Goal: Find specific page/section: Find specific page/section

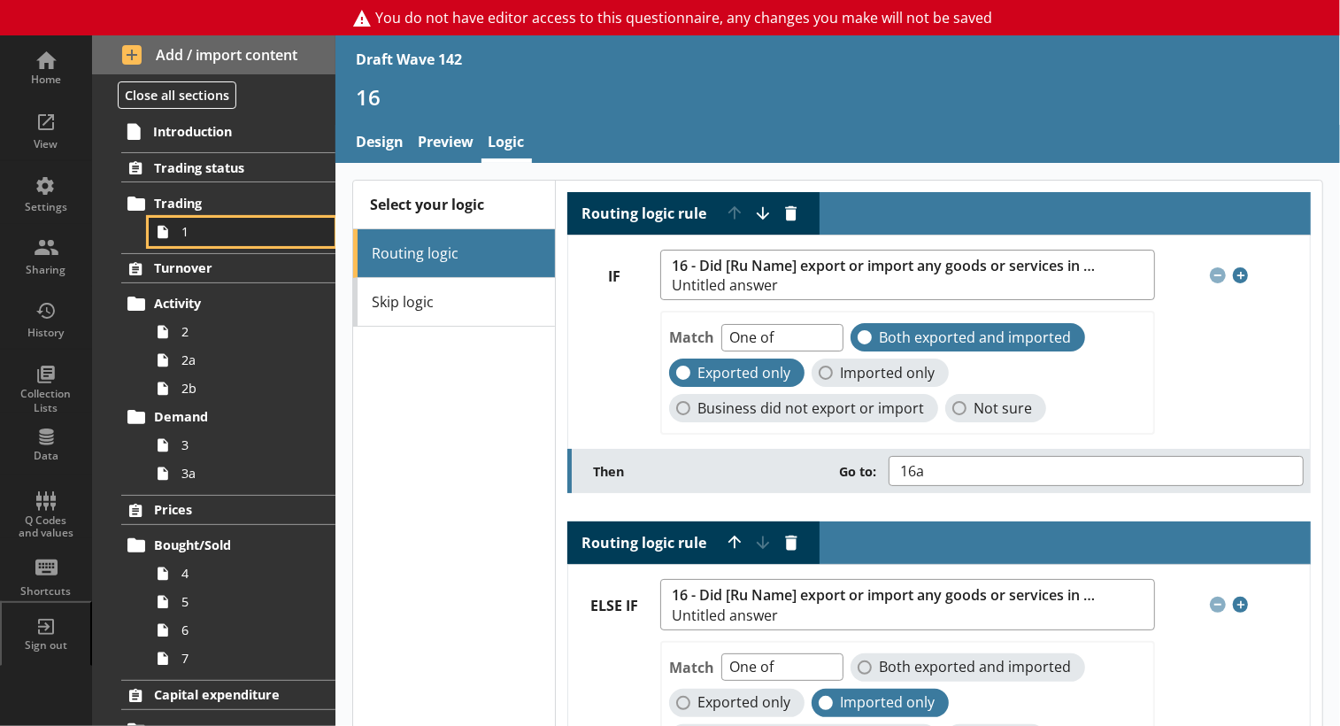
click at [188, 240] on span "1" at bounding box center [246, 231] width 130 height 17
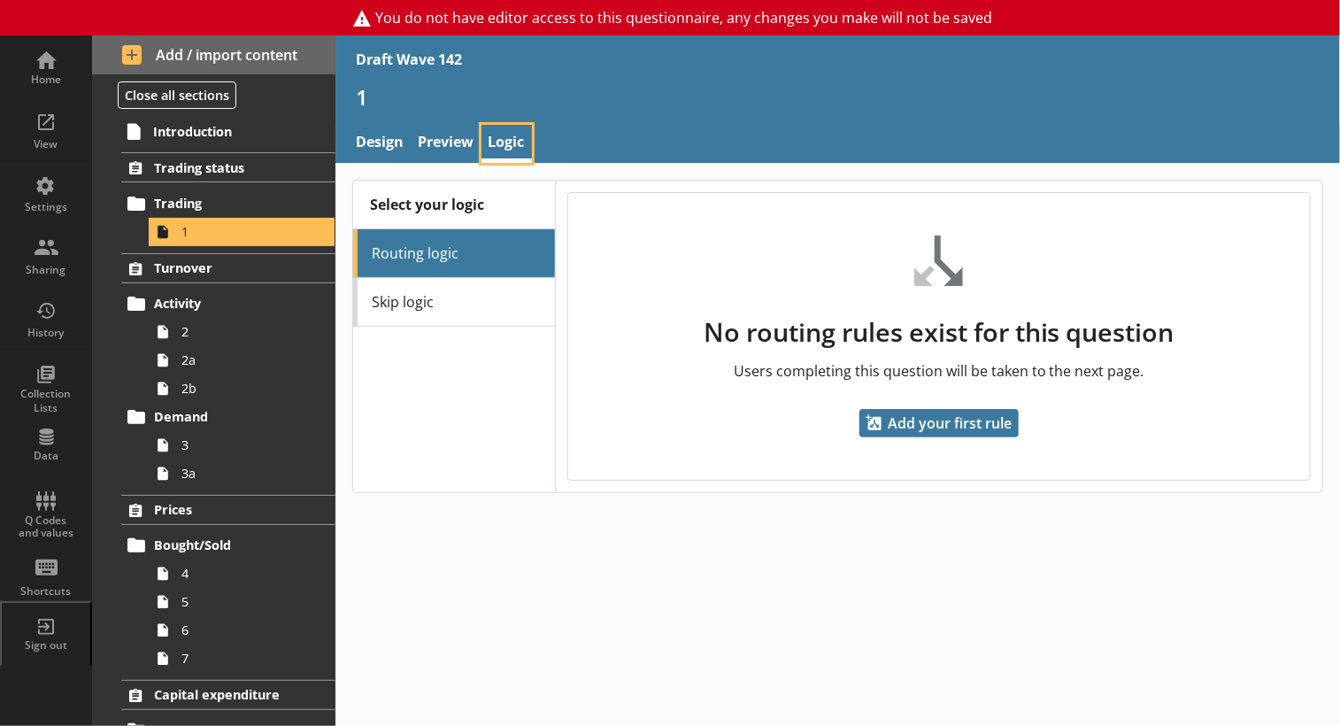
click at [505, 145] on link "Logic" at bounding box center [507, 144] width 50 height 38
click at [194, 276] on span "Turnover" at bounding box center [229, 267] width 150 height 17
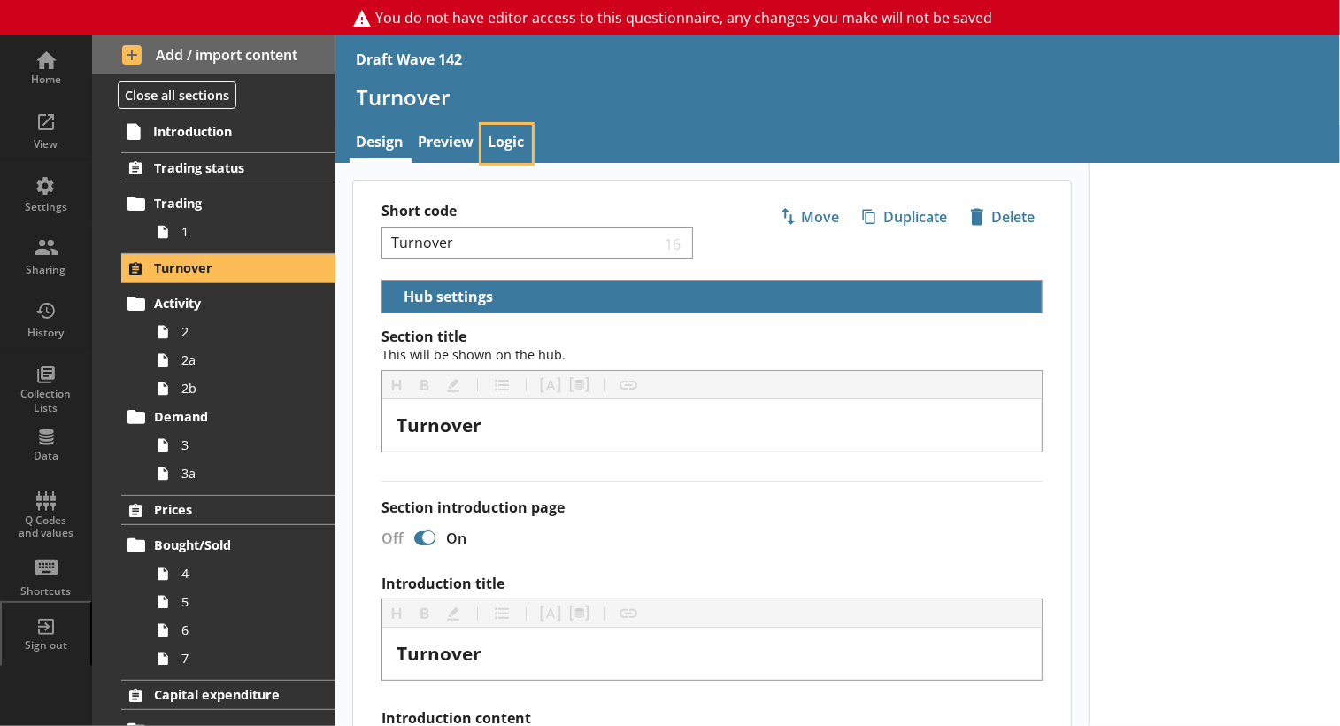
click at [515, 142] on link "Logic" at bounding box center [507, 144] width 50 height 38
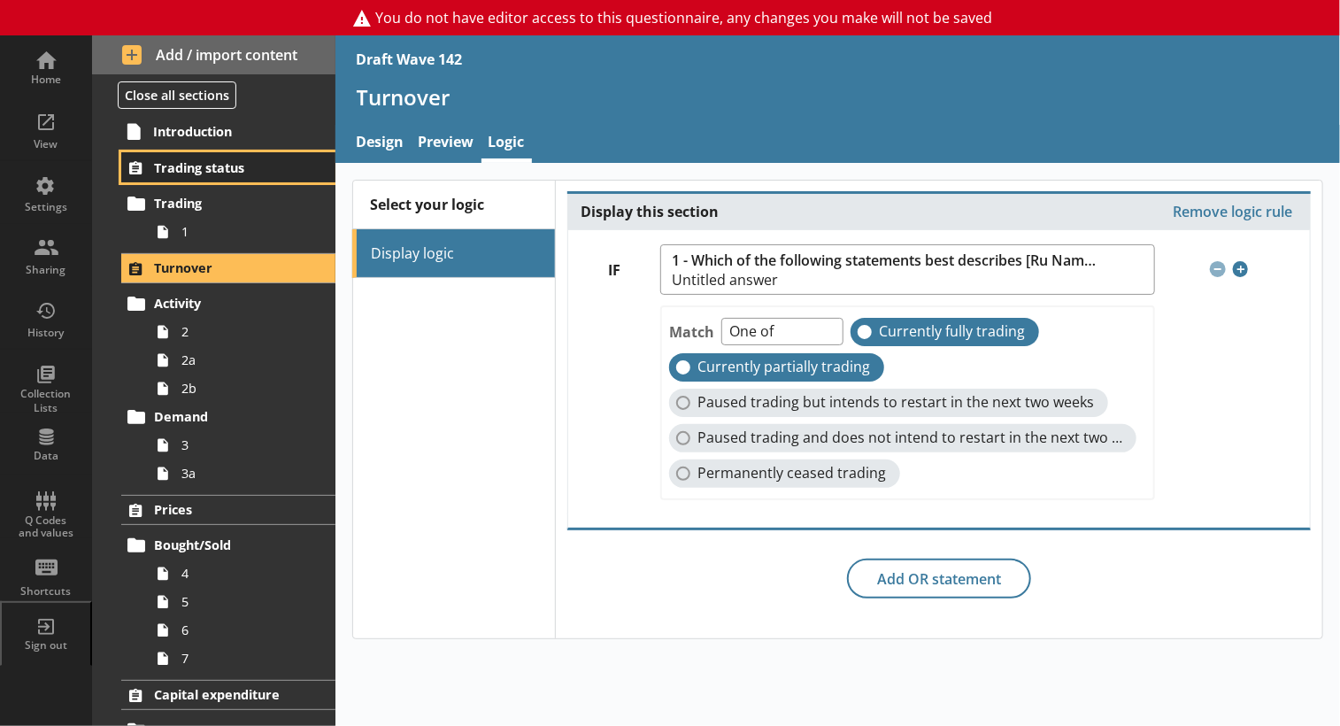
click at [189, 176] on span "Trading status" at bounding box center [229, 167] width 150 height 17
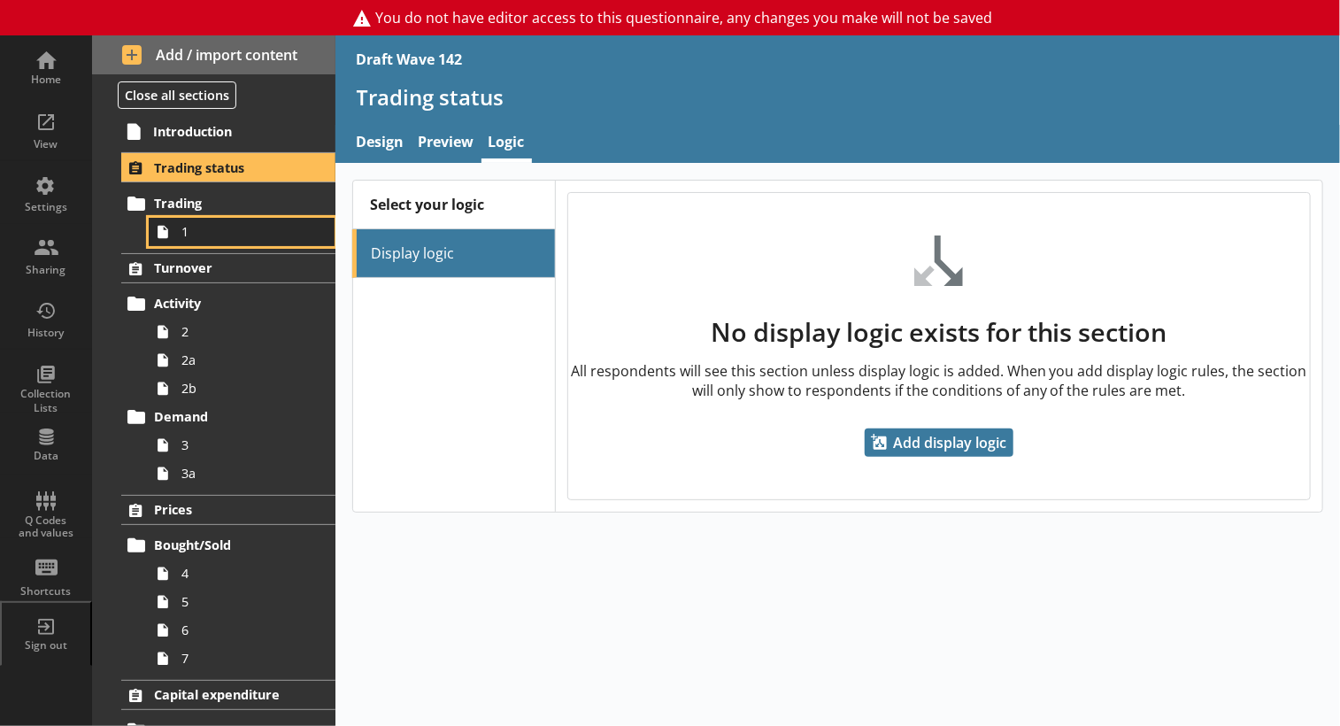
click at [186, 240] on span "1" at bounding box center [246, 231] width 130 height 17
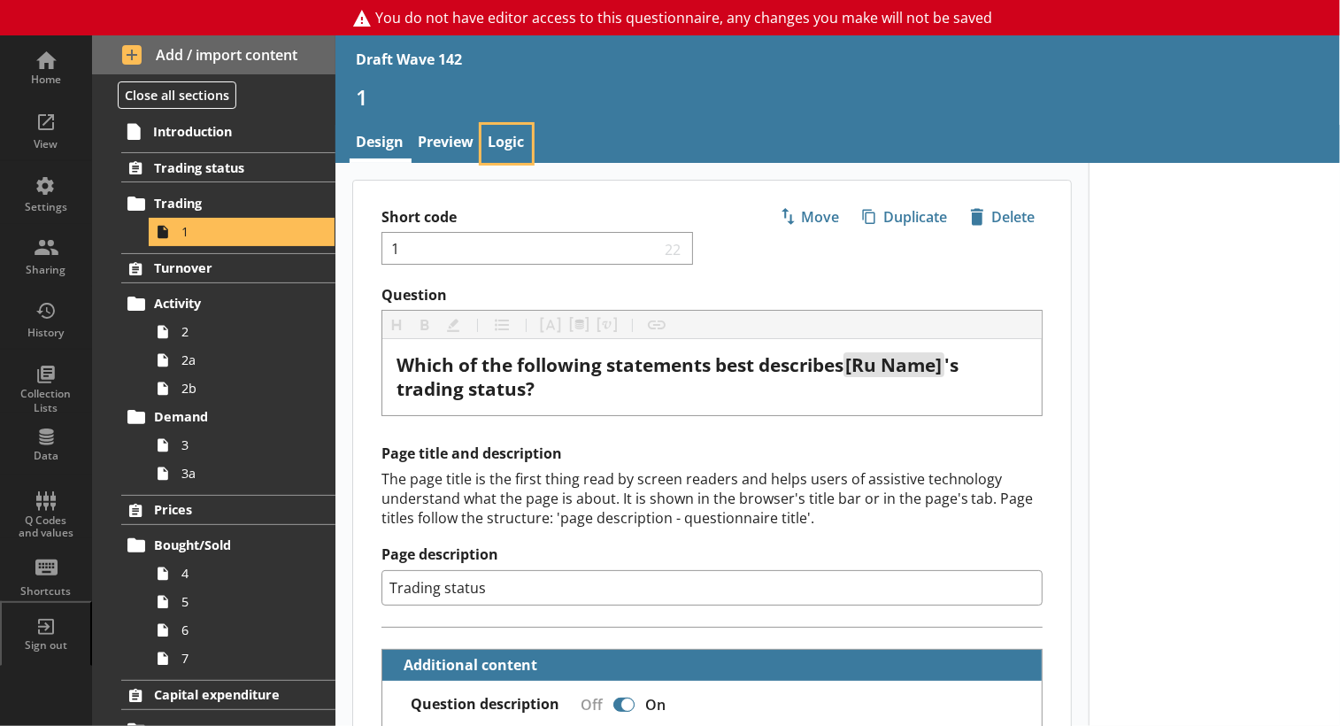
click at [514, 144] on link "Logic" at bounding box center [507, 144] width 50 height 38
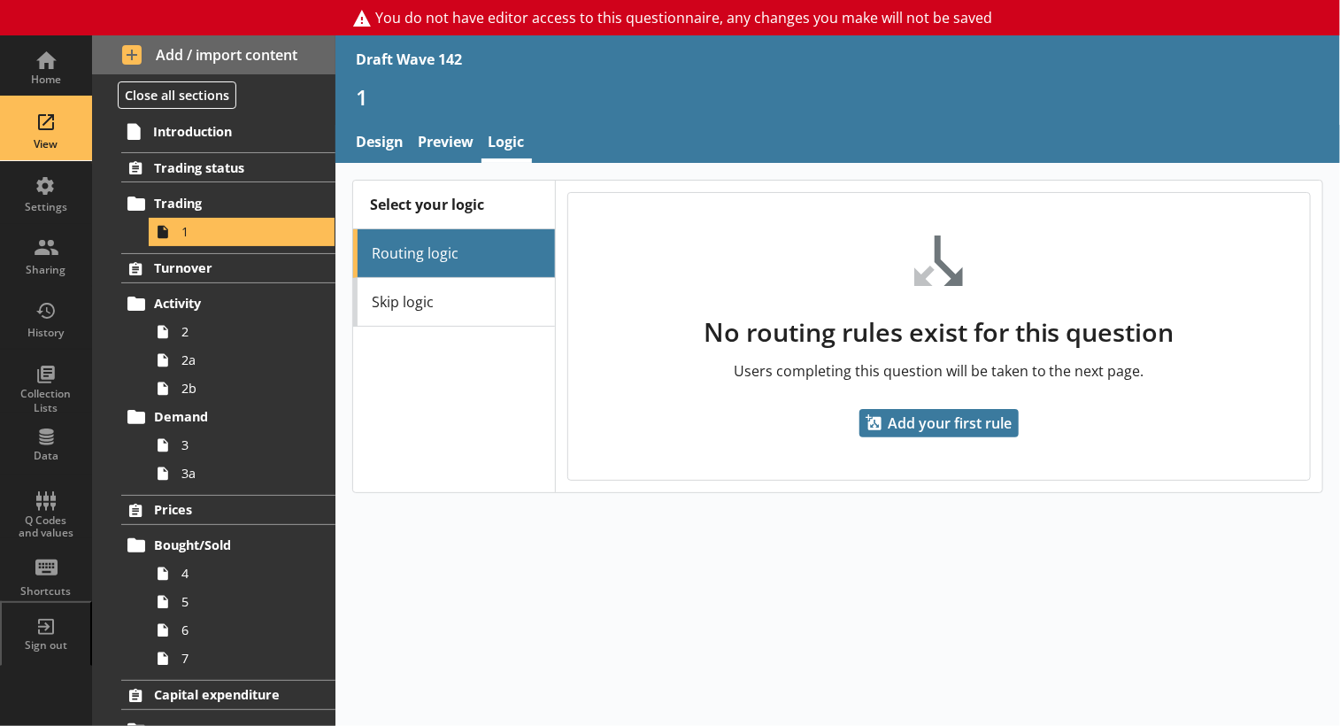
click at [44, 137] on div "View" at bounding box center [46, 129] width 62 height 62
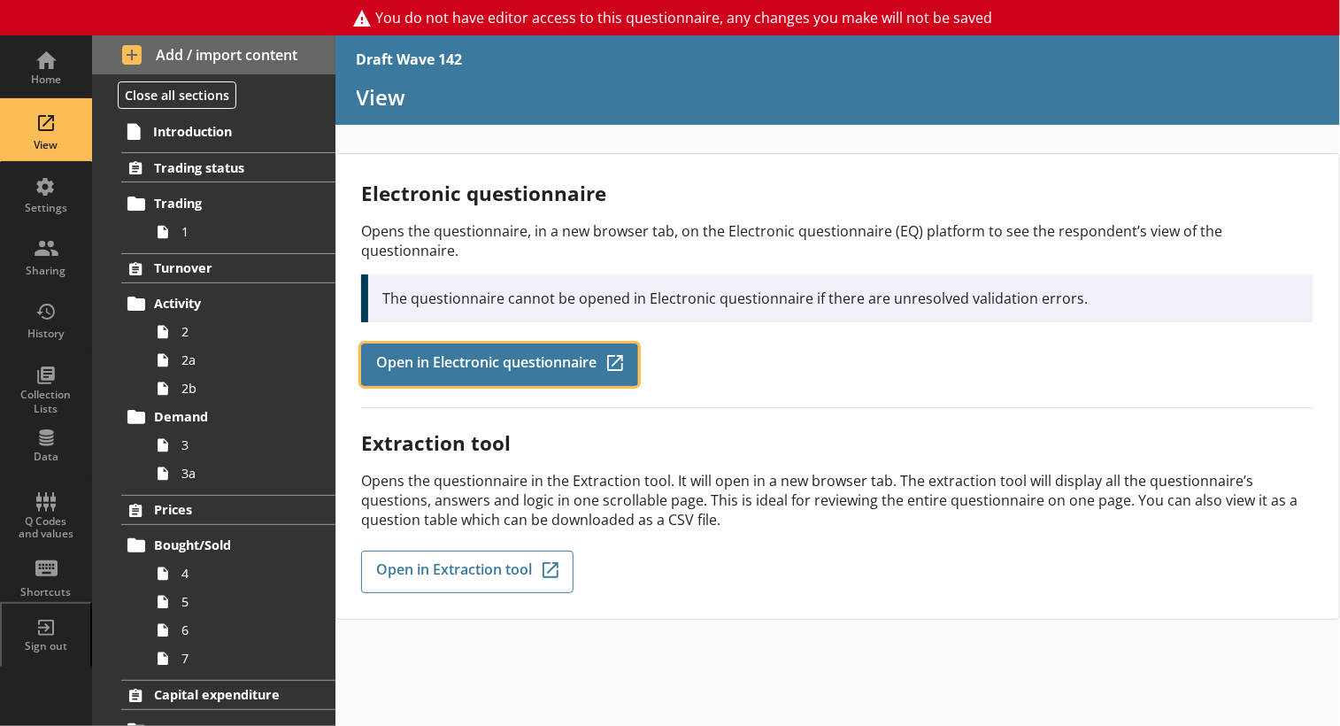
click at [567, 355] on span "Open in Electronic questionnaire" at bounding box center [486, 364] width 220 height 19
click at [581, 355] on span "Open in Electronic questionnaire" at bounding box center [486, 364] width 220 height 19
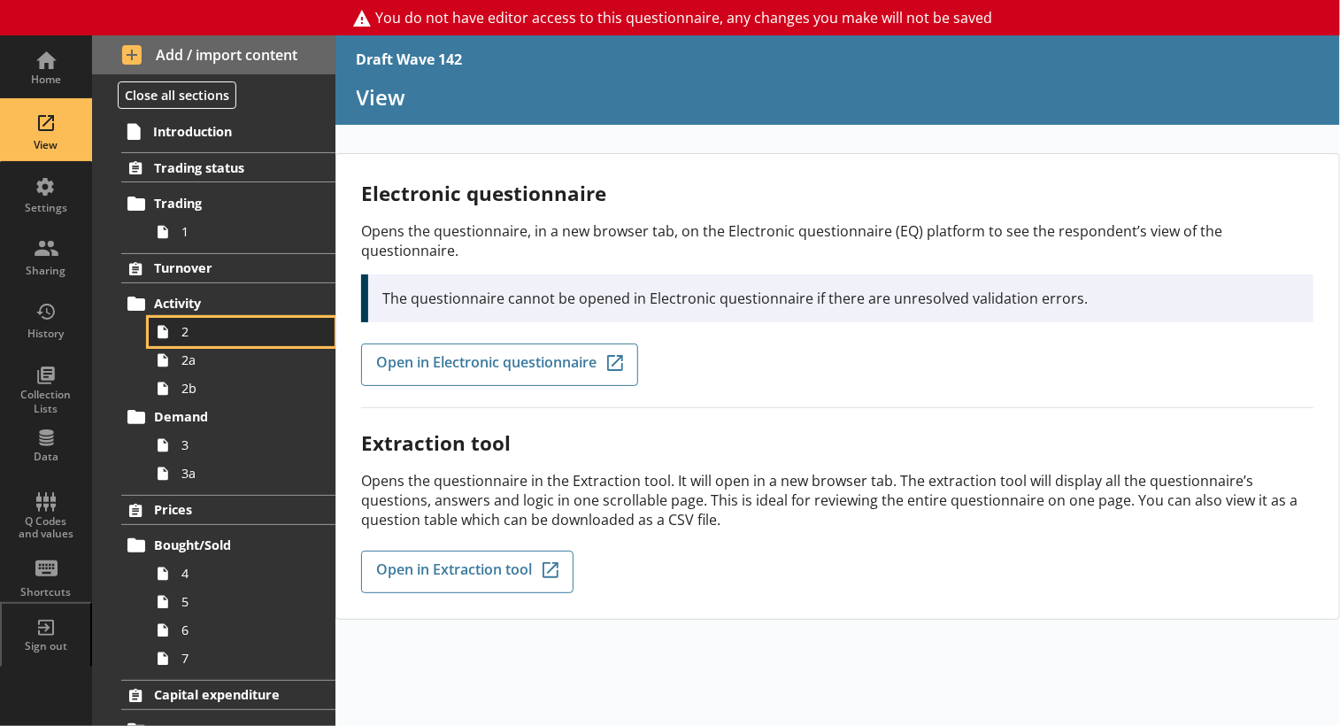
click at [186, 340] on span "2" at bounding box center [246, 331] width 130 height 17
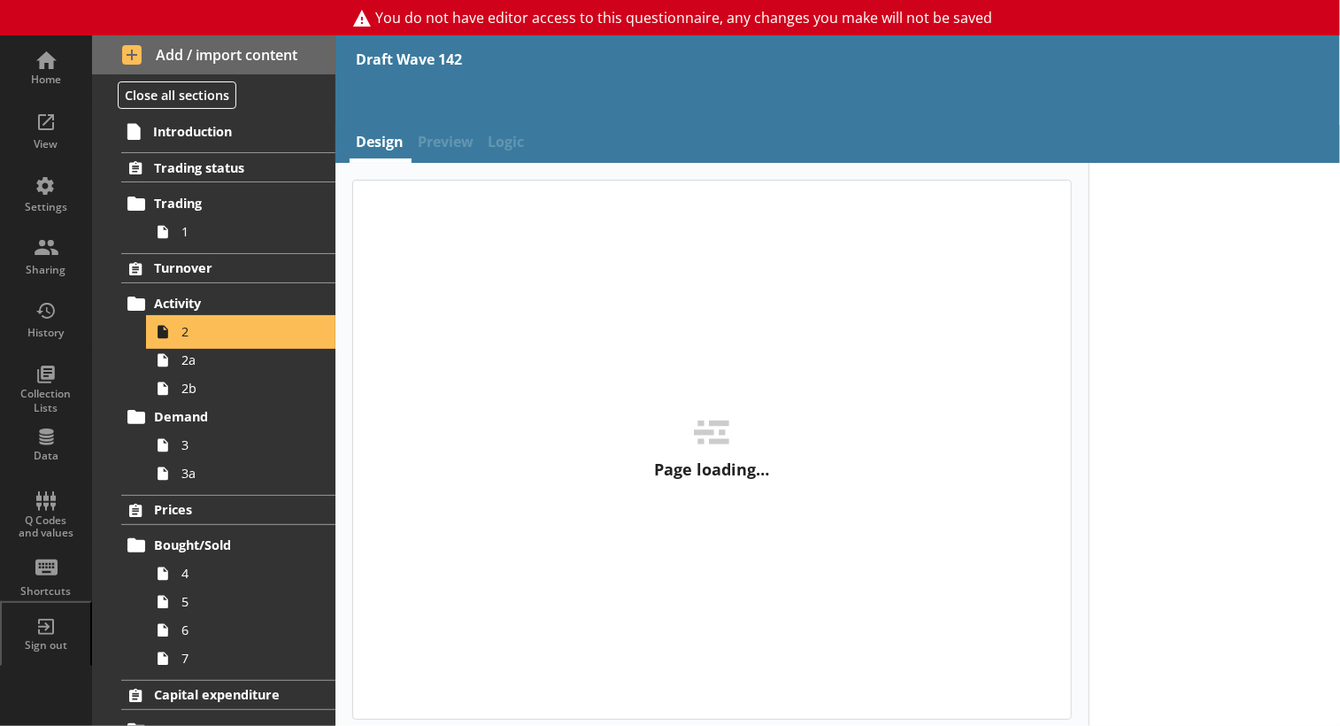
type textarea "x"
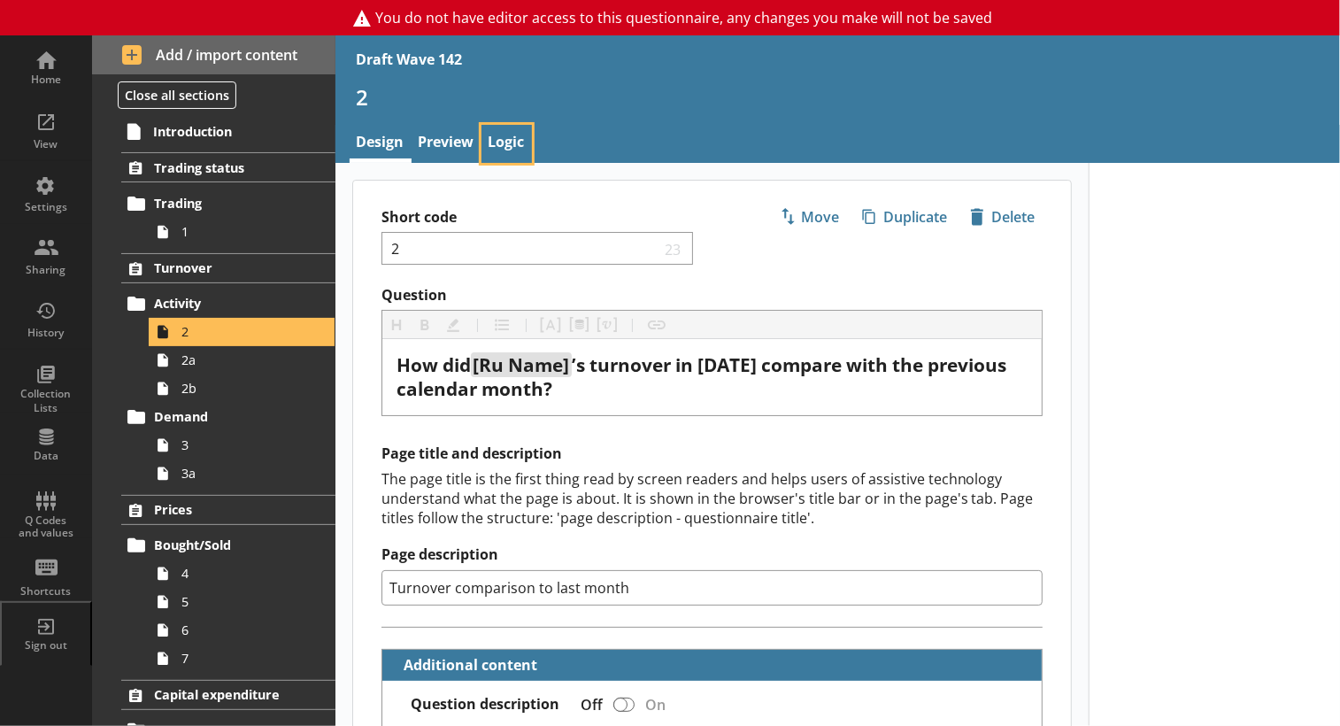
click at [506, 136] on link "Logic" at bounding box center [507, 144] width 50 height 38
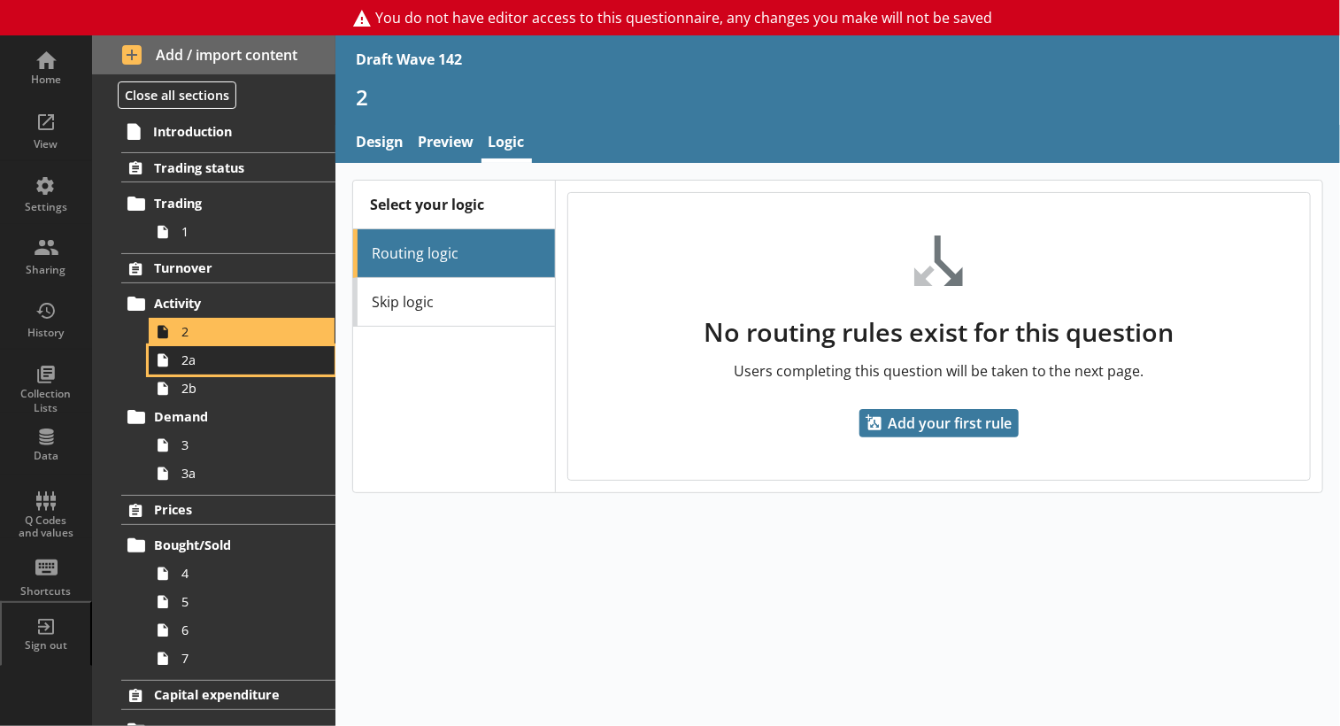
click at [198, 368] on span "2a" at bounding box center [246, 359] width 130 height 17
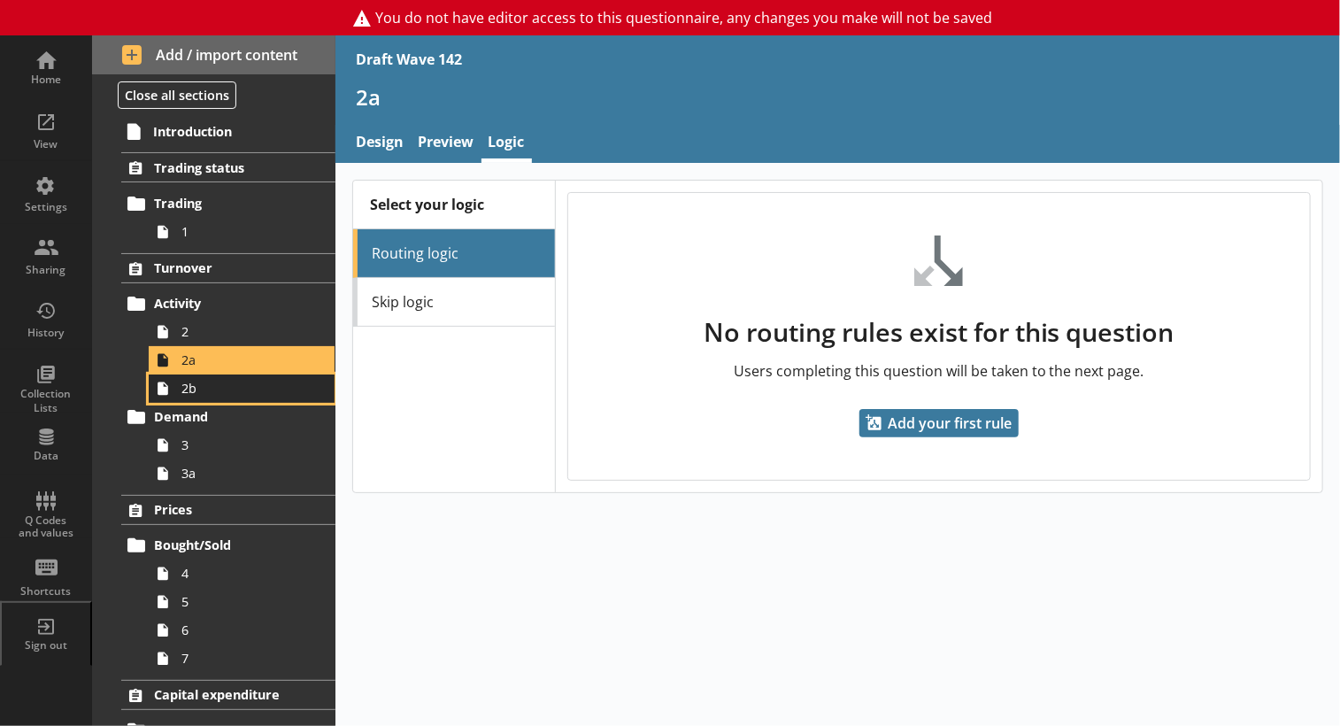
click at [202, 397] on span "2b" at bounding box center [246, 388] width 130 height 17
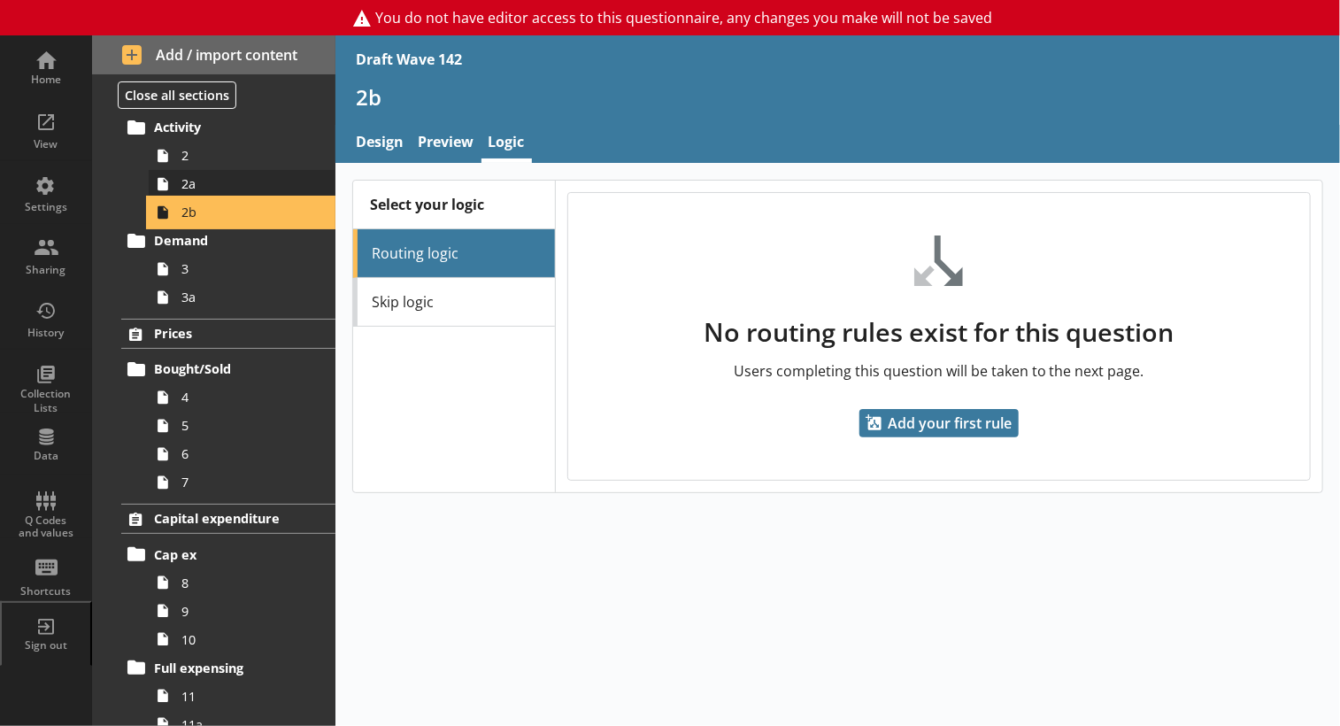
scroll to position [177, 0]
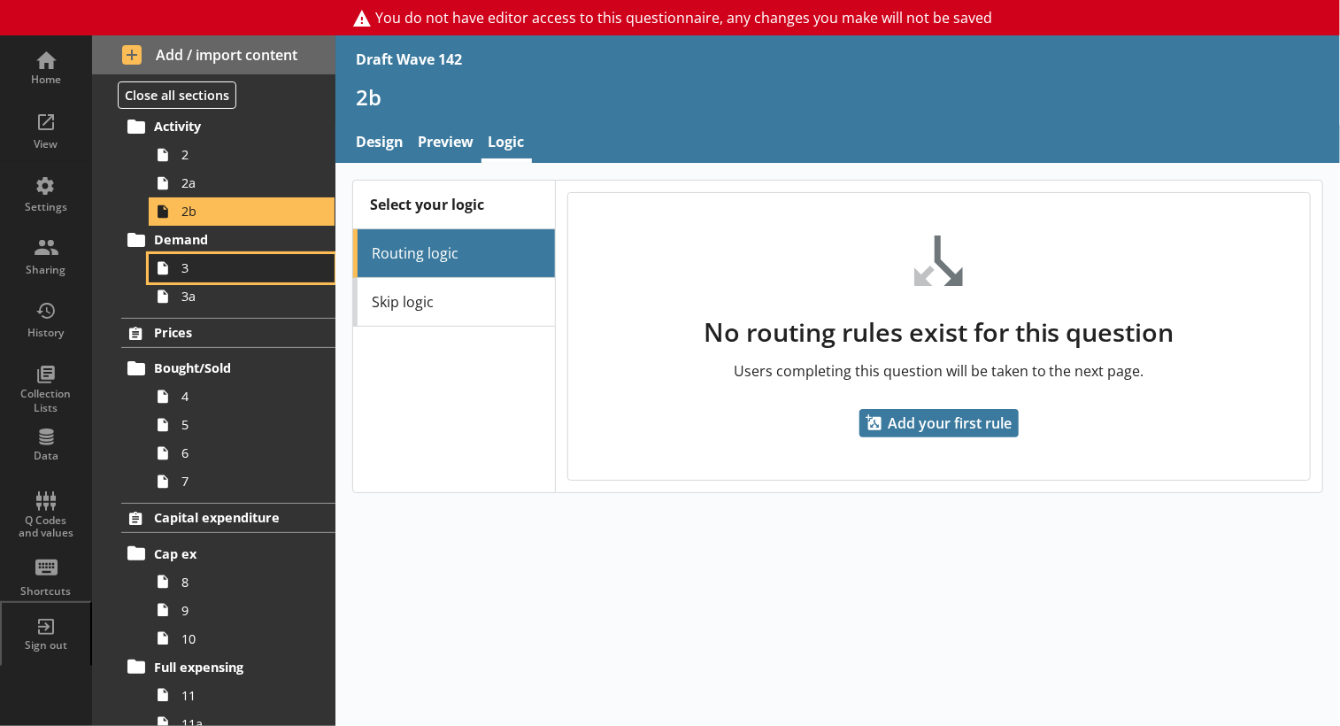
click at [200, 276] on span "3" at bounding box center [246, 267] width 130 height 17
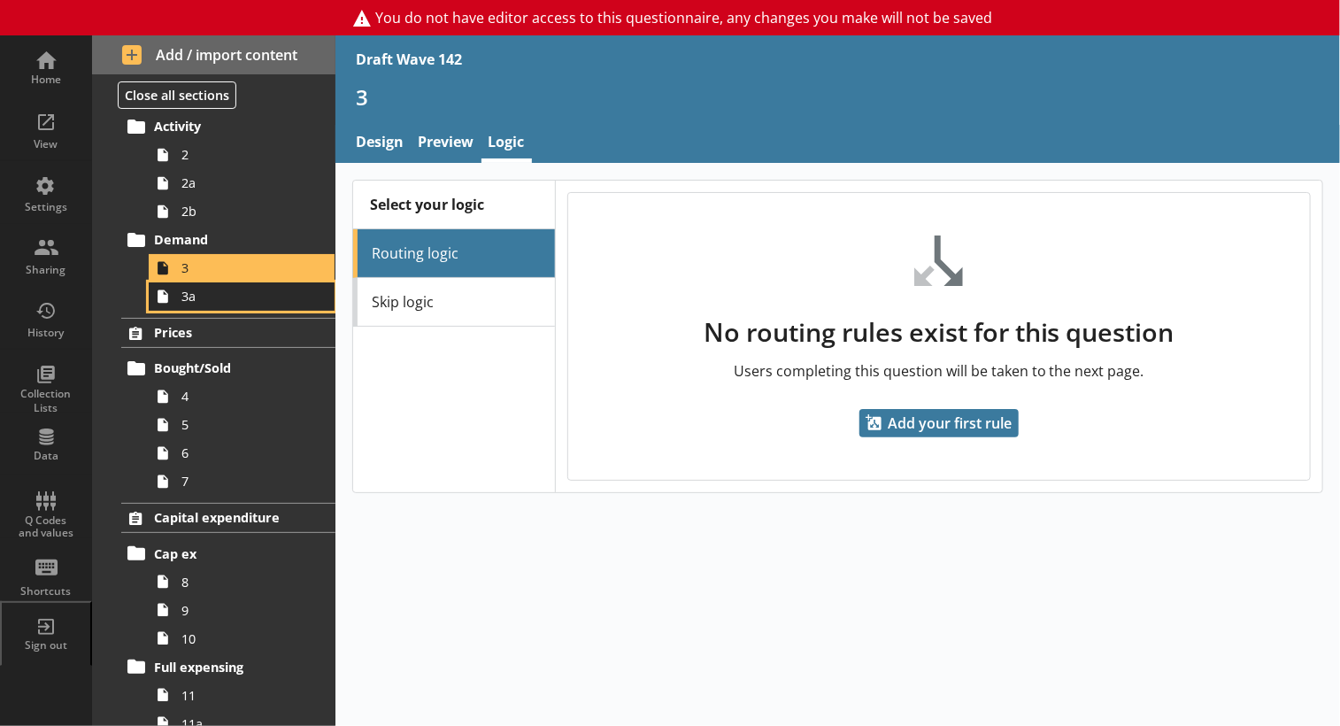
click at [193, 305] on span "3a" at bounding box center [246, 296] width 130 height 17
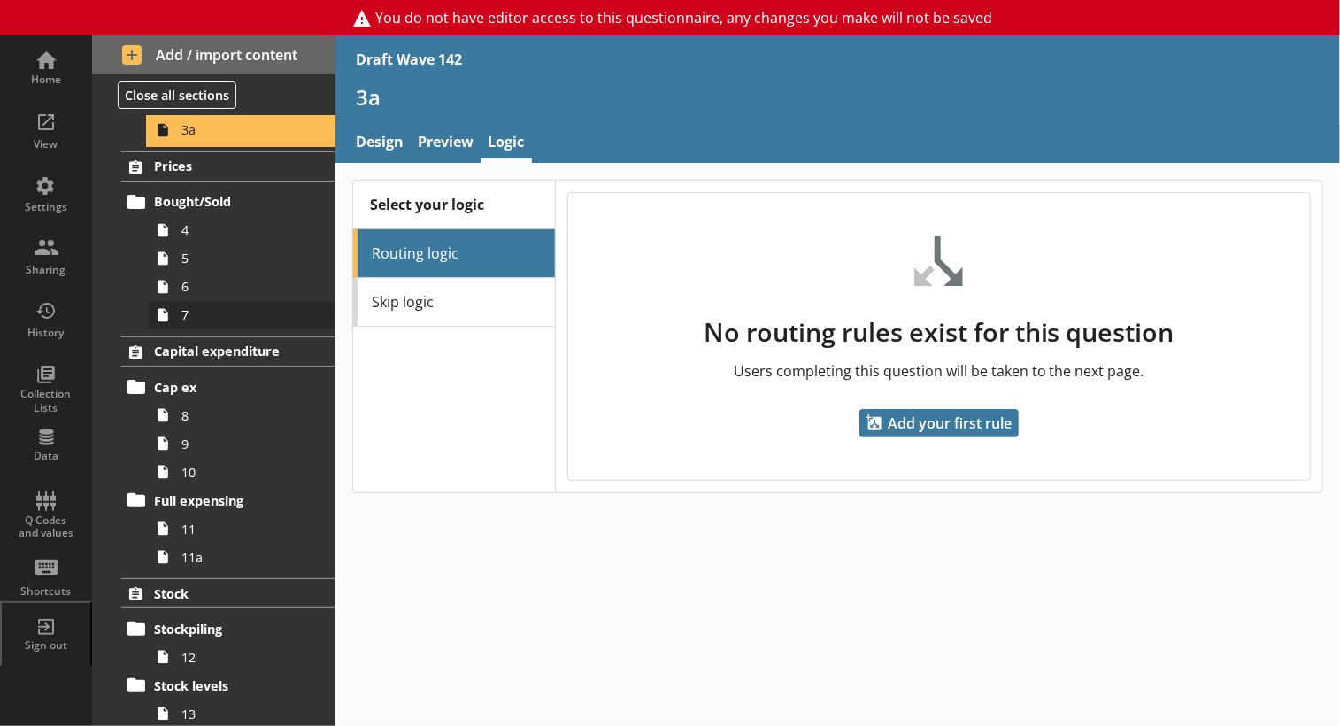
scroll to position [354, 0]
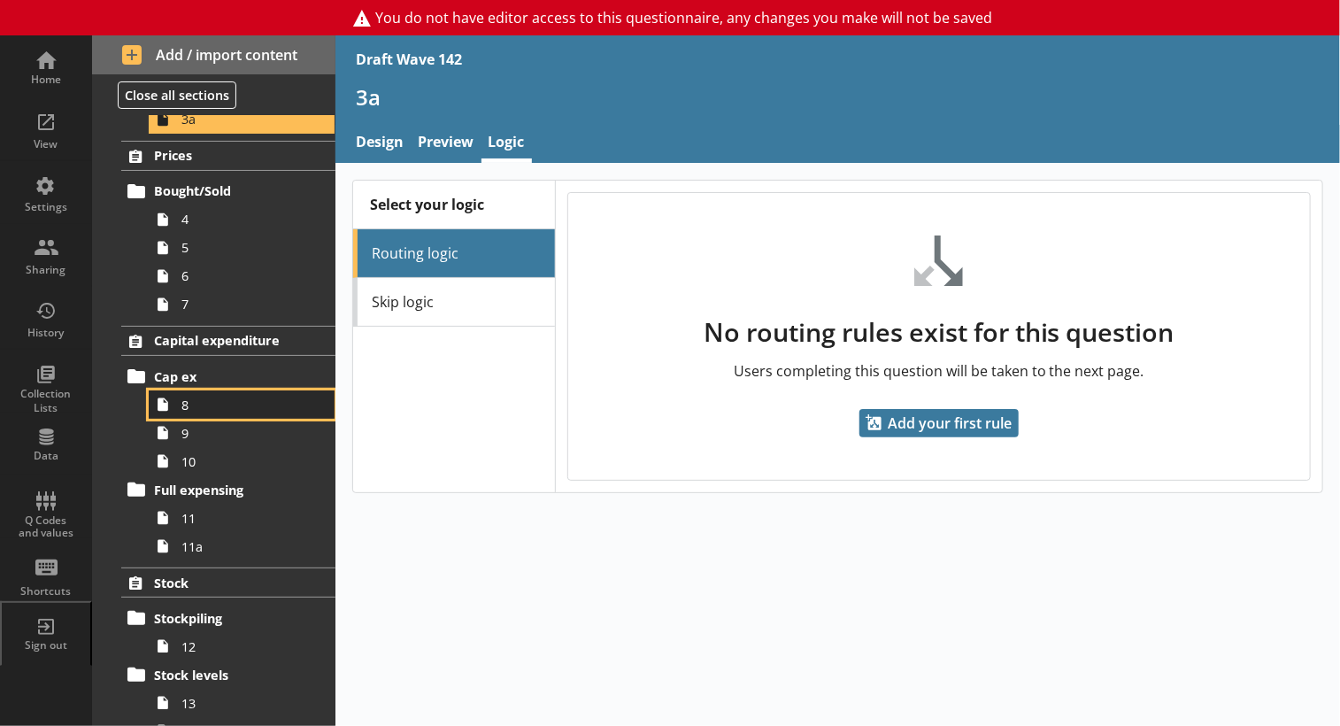
click at [186, 413] on span "8" at bounding box center [246, 405] width 130 height 17
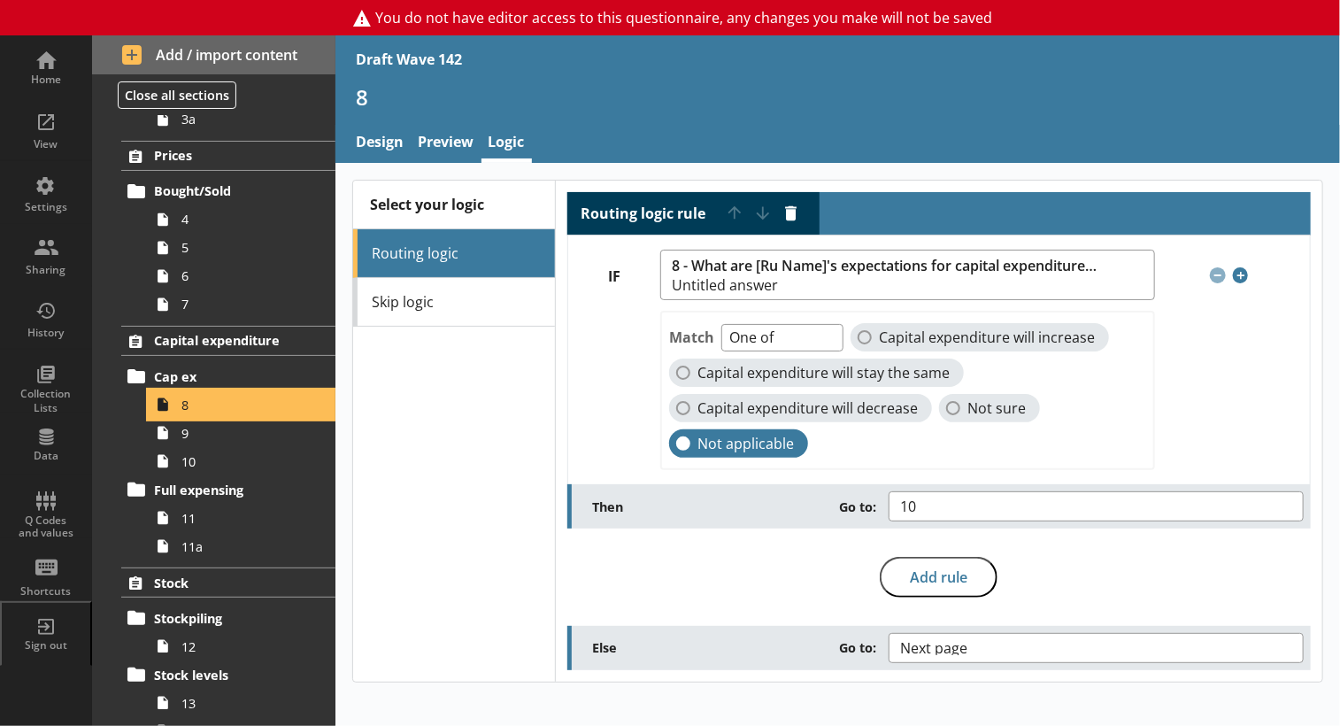
scroll to position [443, 0]
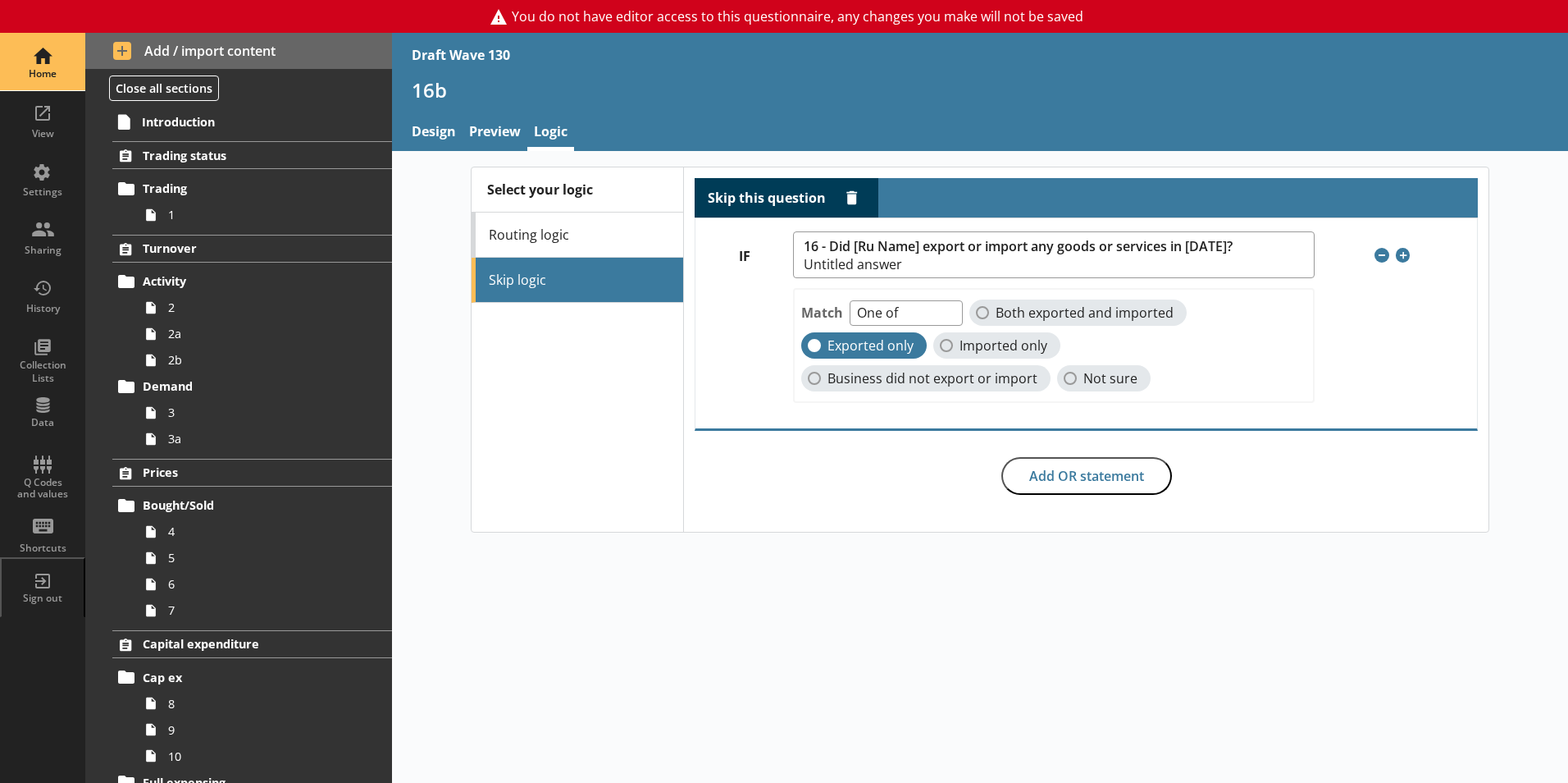
click at [42, 71] on div "Home" at bounding box center [43, 74] width 57 height 13
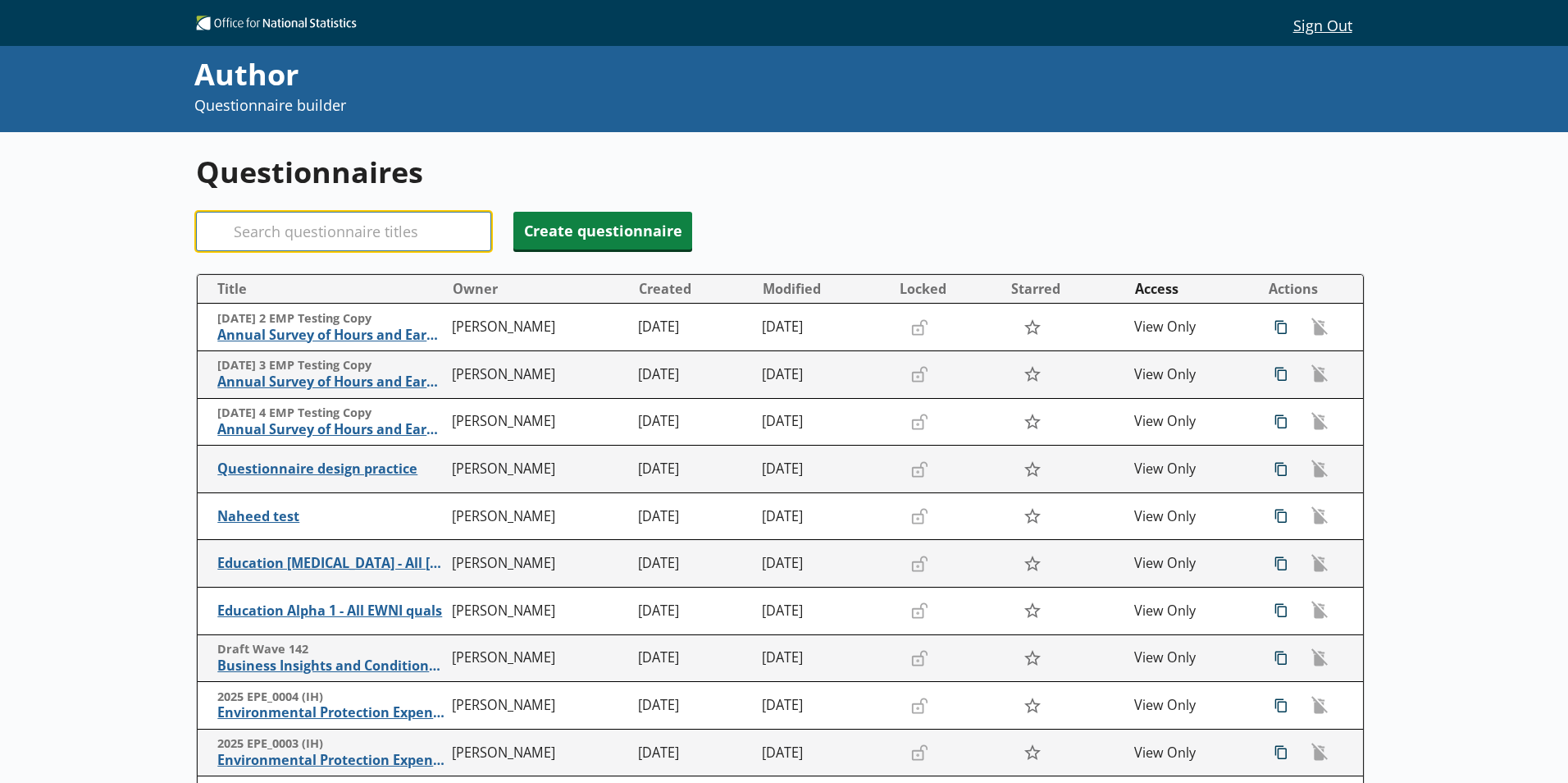
click at [256, 239] on input "Search" at bounding box center [344, 231] width 295 height 39
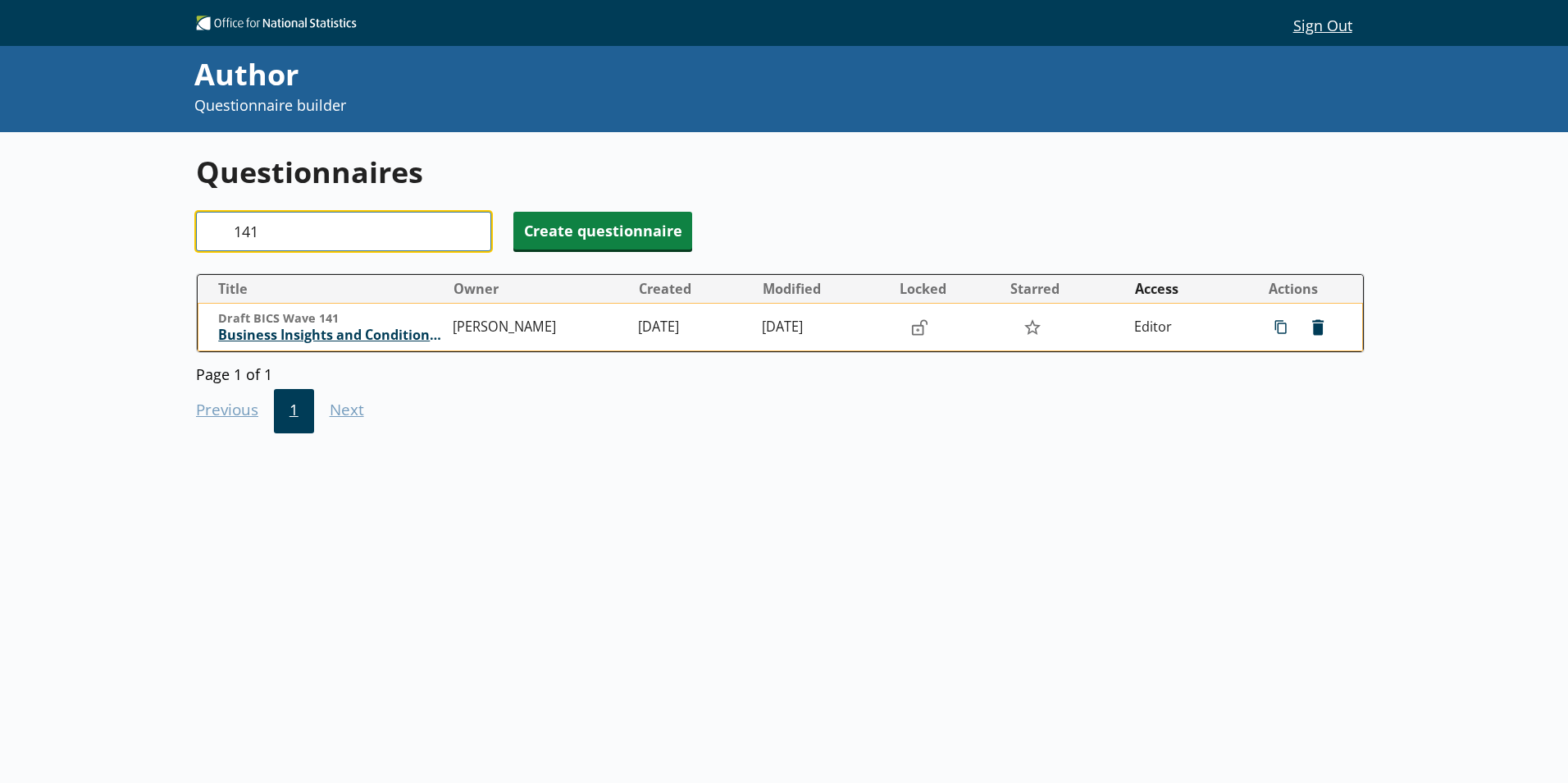
type input "141"
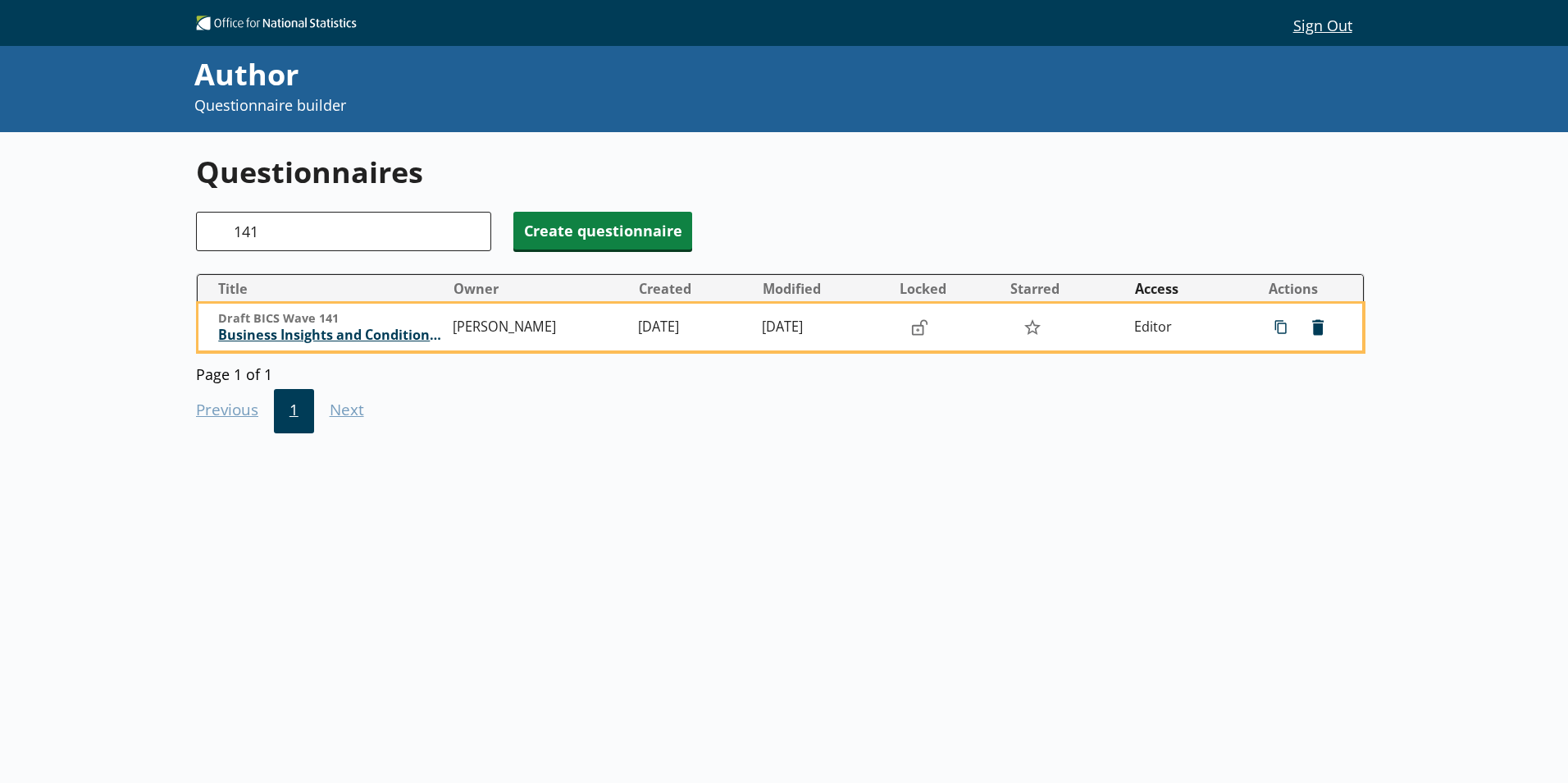
click at [354, 339] on span "Business Insights and Conditions Survey (BICS)" at bounding box center [331, 335] width 226 height 18
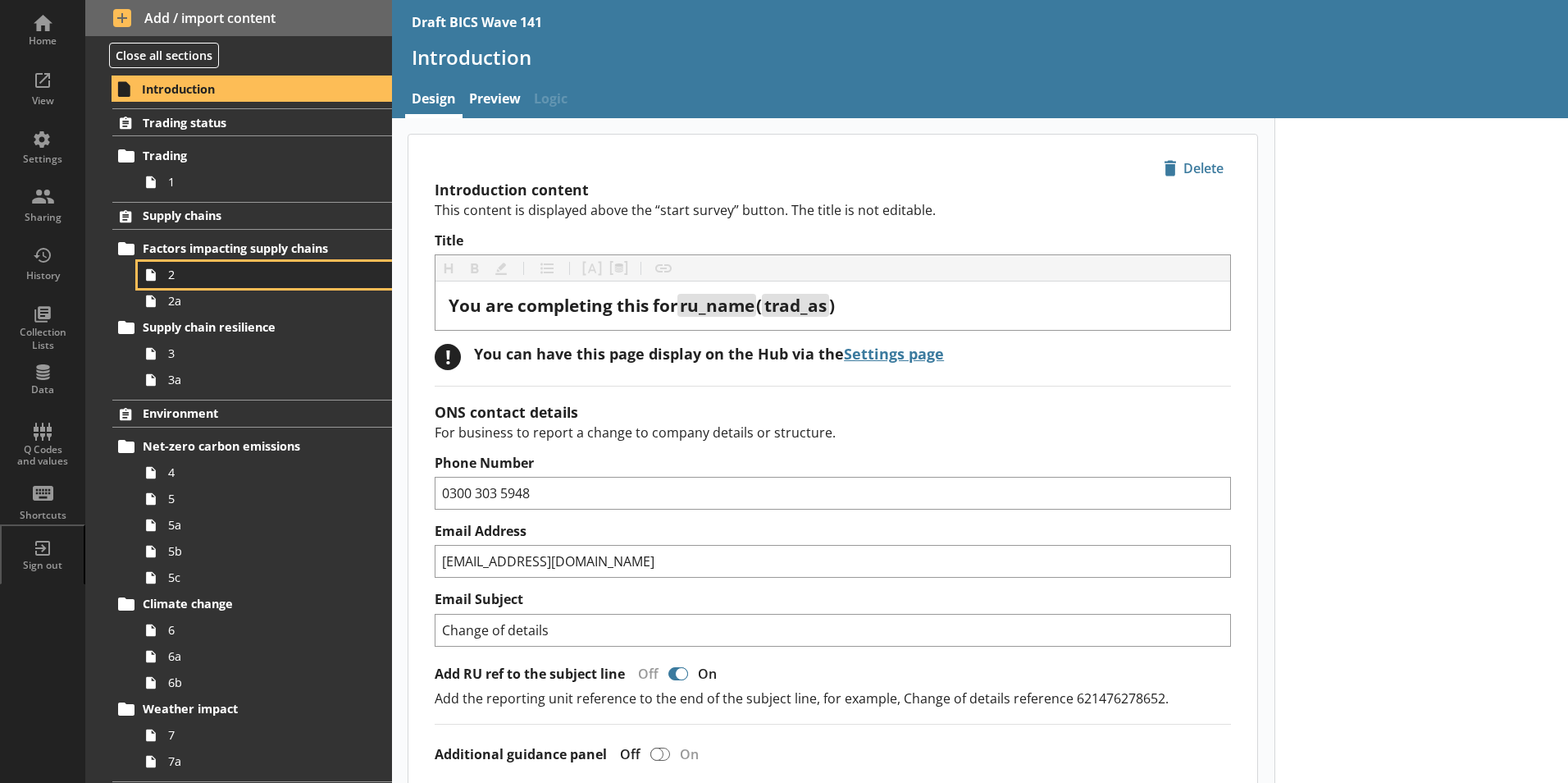
click at [185, 279] on span "2" at bounding box center [258, 274] width 182 height 16
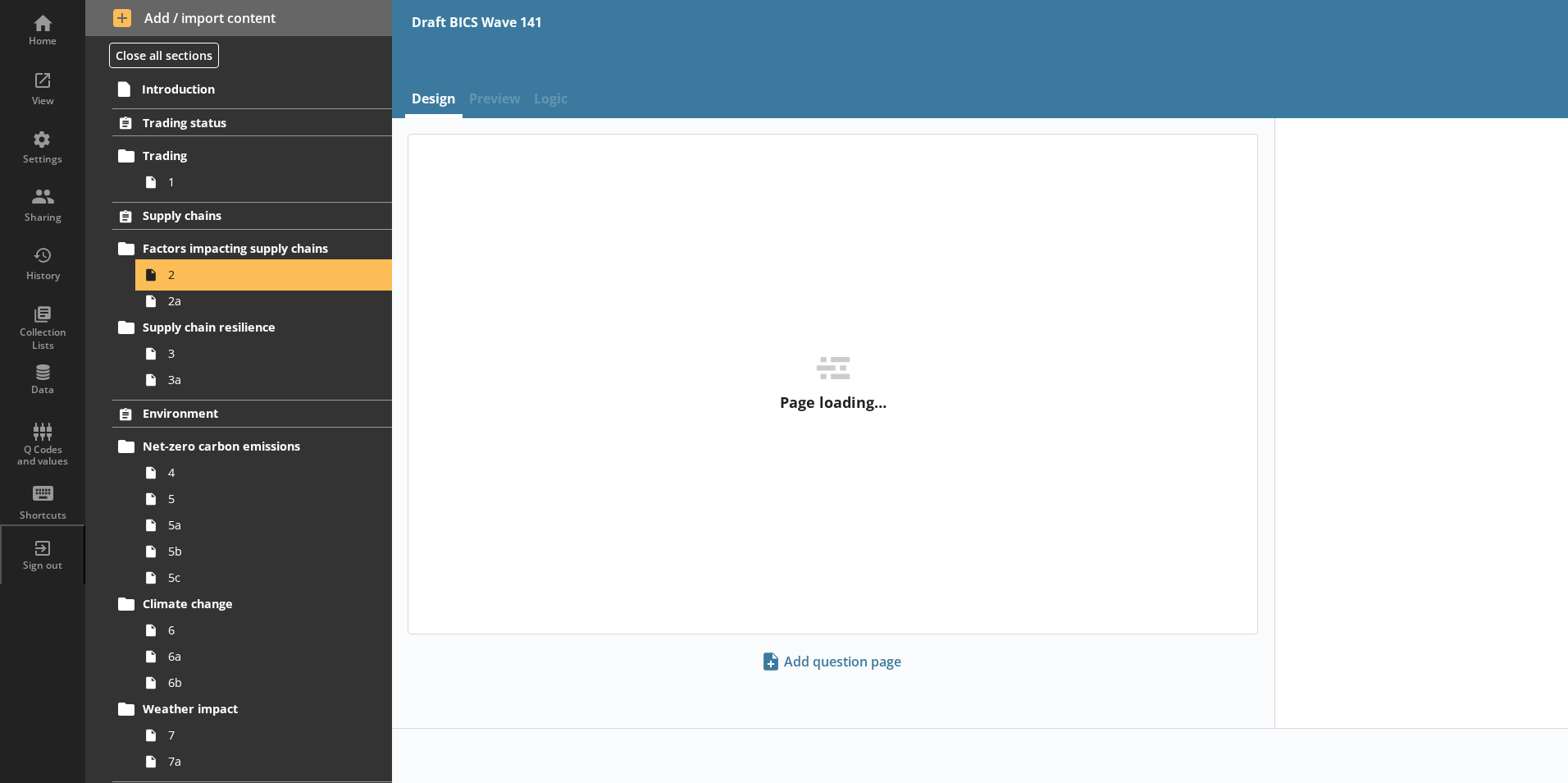
type textarea "x"
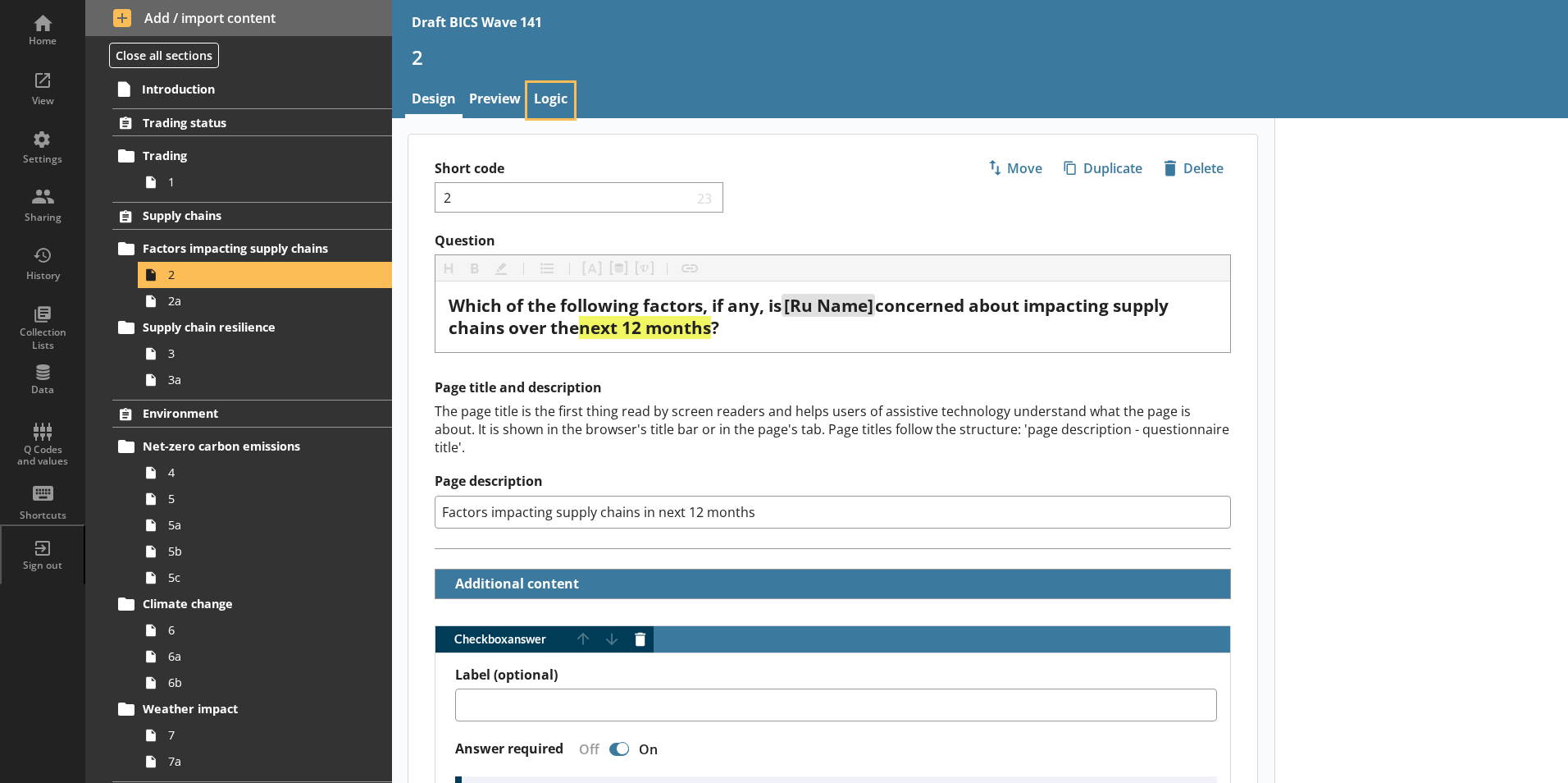
click at [553, 94] on link "Logic" at bounding box center [550, 100] width 46 height 35
